Goal: Understand process/instructions: Learn how to perform a task or action

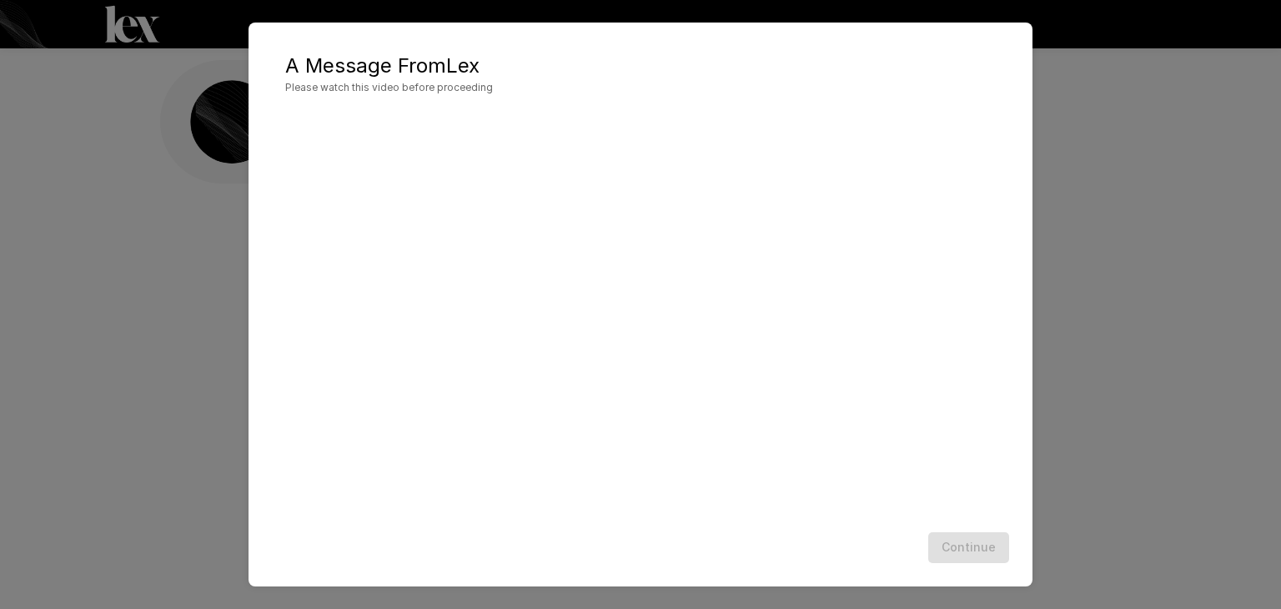
click at [647, 529] on div "Continue" at bounding box center [640, 547] width 750 height 44
click at [703, 524] on div at bounding box center [640, 317] width 750 height 416
click at [749, 545] on div "Continue" at bounding box center [640, 547] width 750 height 44
click at [958, 545] on button "Continue" at bounding box center [968, 547] width 81 height 31
click at [990, 537] on button "Continue" at bounding box center [968, 547] width 81 height 31
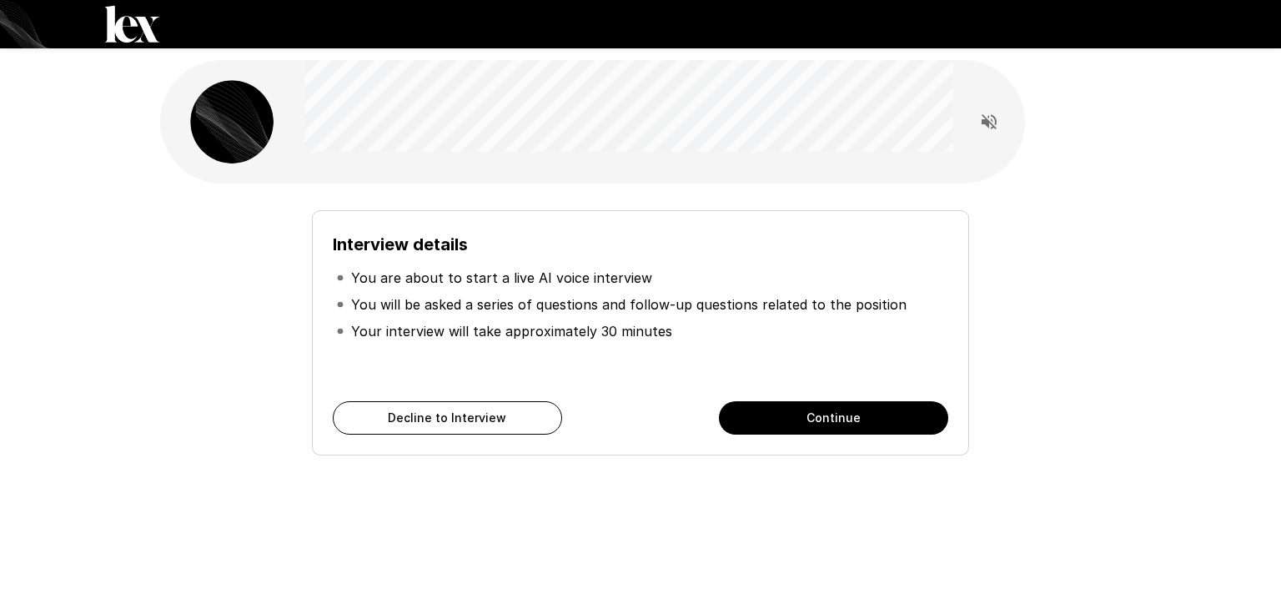
click at [800, 409] on button "Continue" at bounding box center [833, 417] width 229 height 33
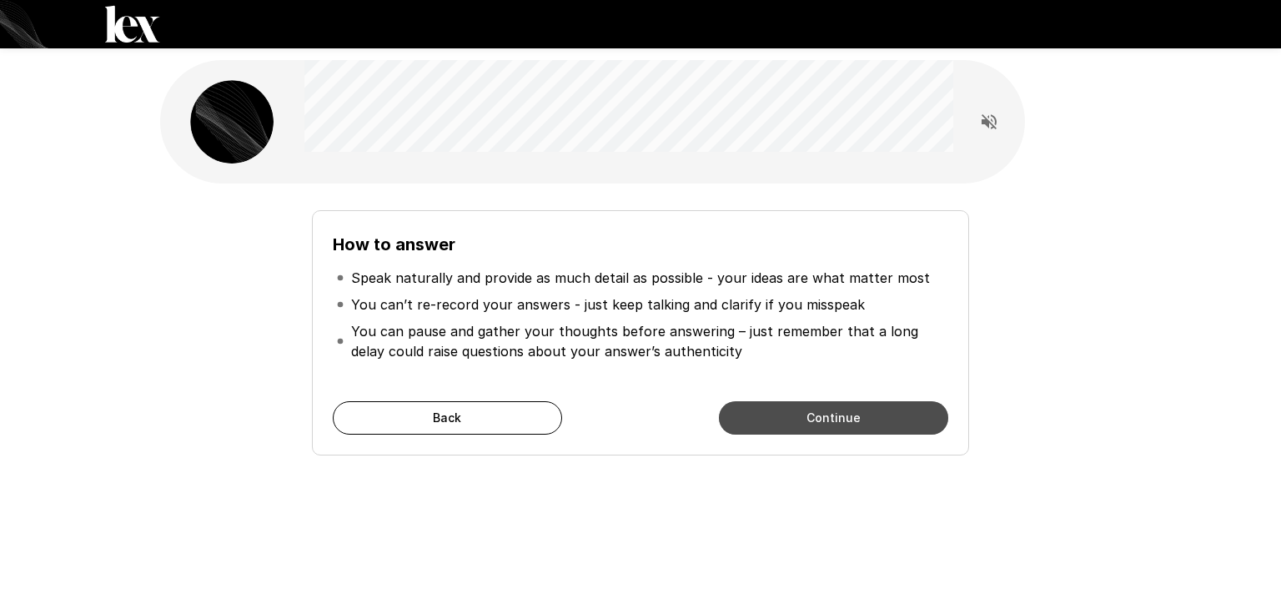
click at [800, 409] on button "Continue" at bounding box center [833, 417] width 229 height 33
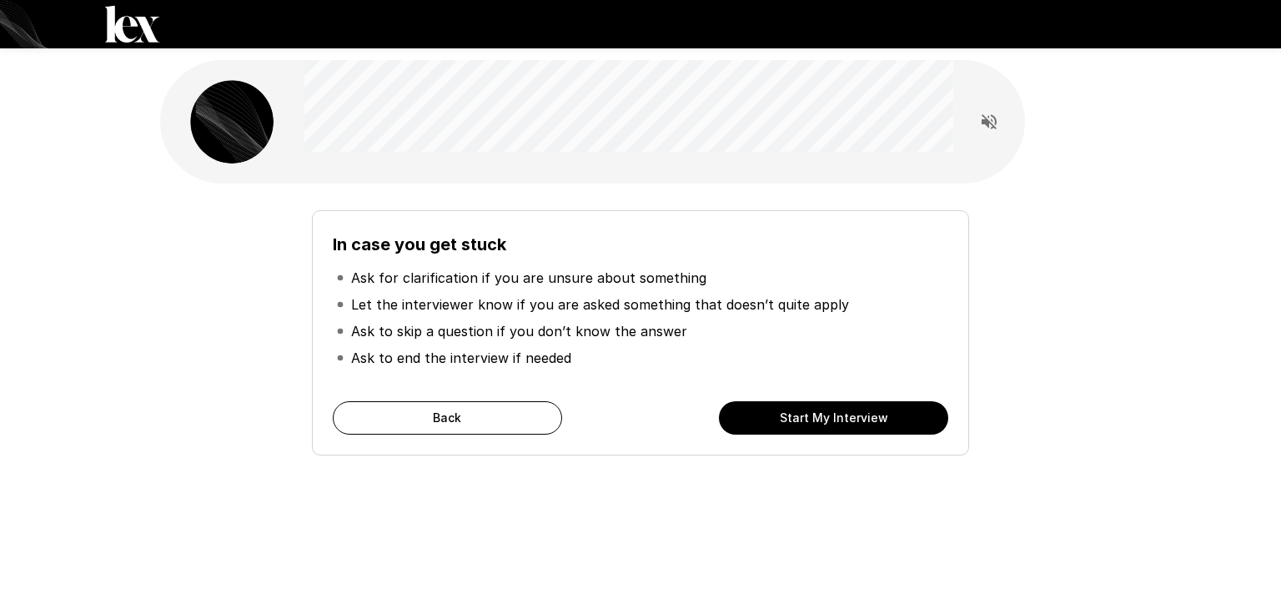
click at [1197, 185] on div "In case you get stuck Ask for clarification if you are unsure about something L…" at bounding box center [640, 297] width 1281 height 595
click at [1234, 165] on div "In case you get stuck Ask for clarification if you are unsure about something L…" at bounding box center [640, 297] width 1281 height 595
